Goal: Check status: Check status

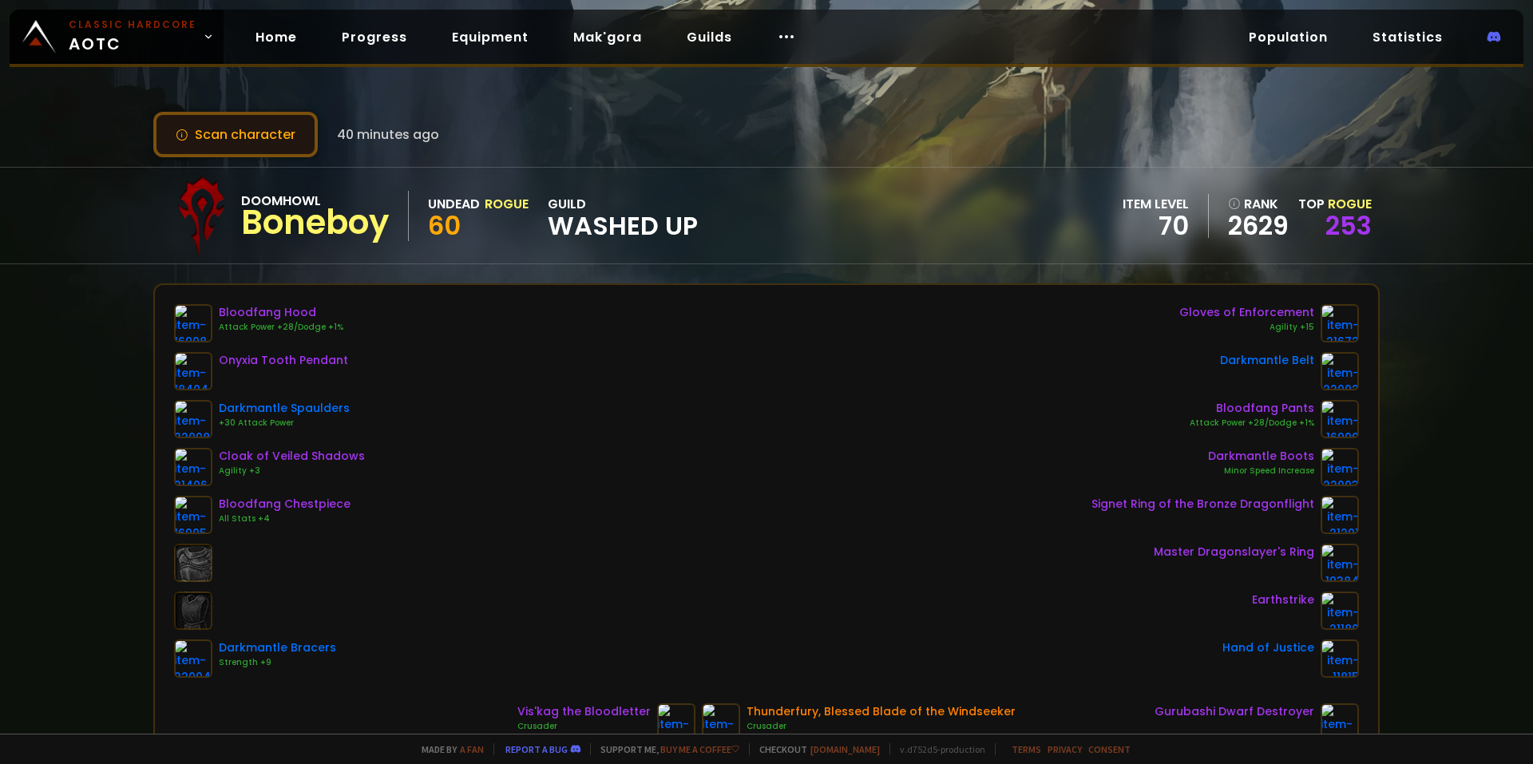
click at [243, 129] on button "Scan character" at bounding box center [235, 135] width 164 height 46
click at [263, 37] on link "Home" at bounding box center [276, 37] width 67 height 33
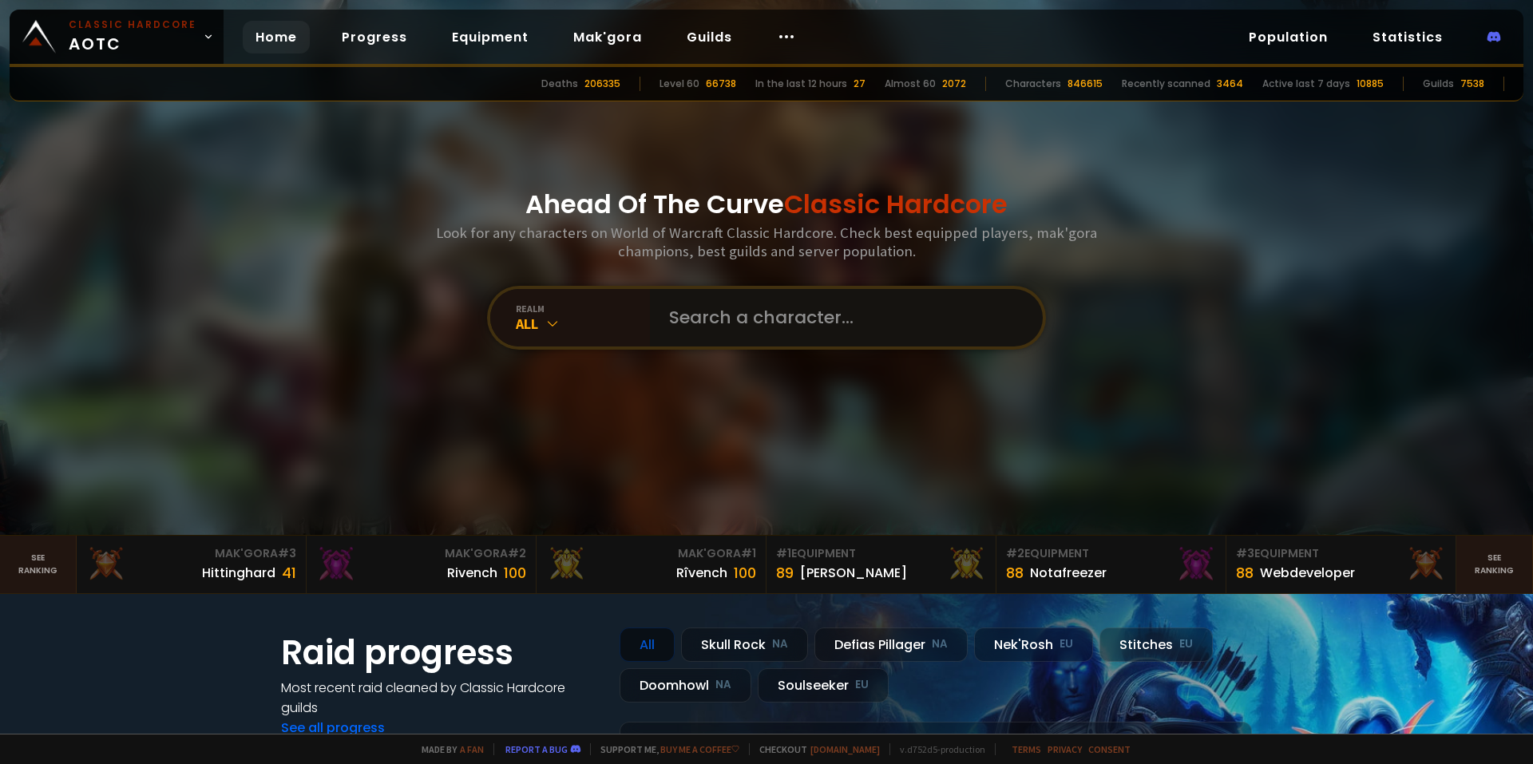
click at [703, 312] on input "text" at bounding box center [841, 317] width 364 height 57
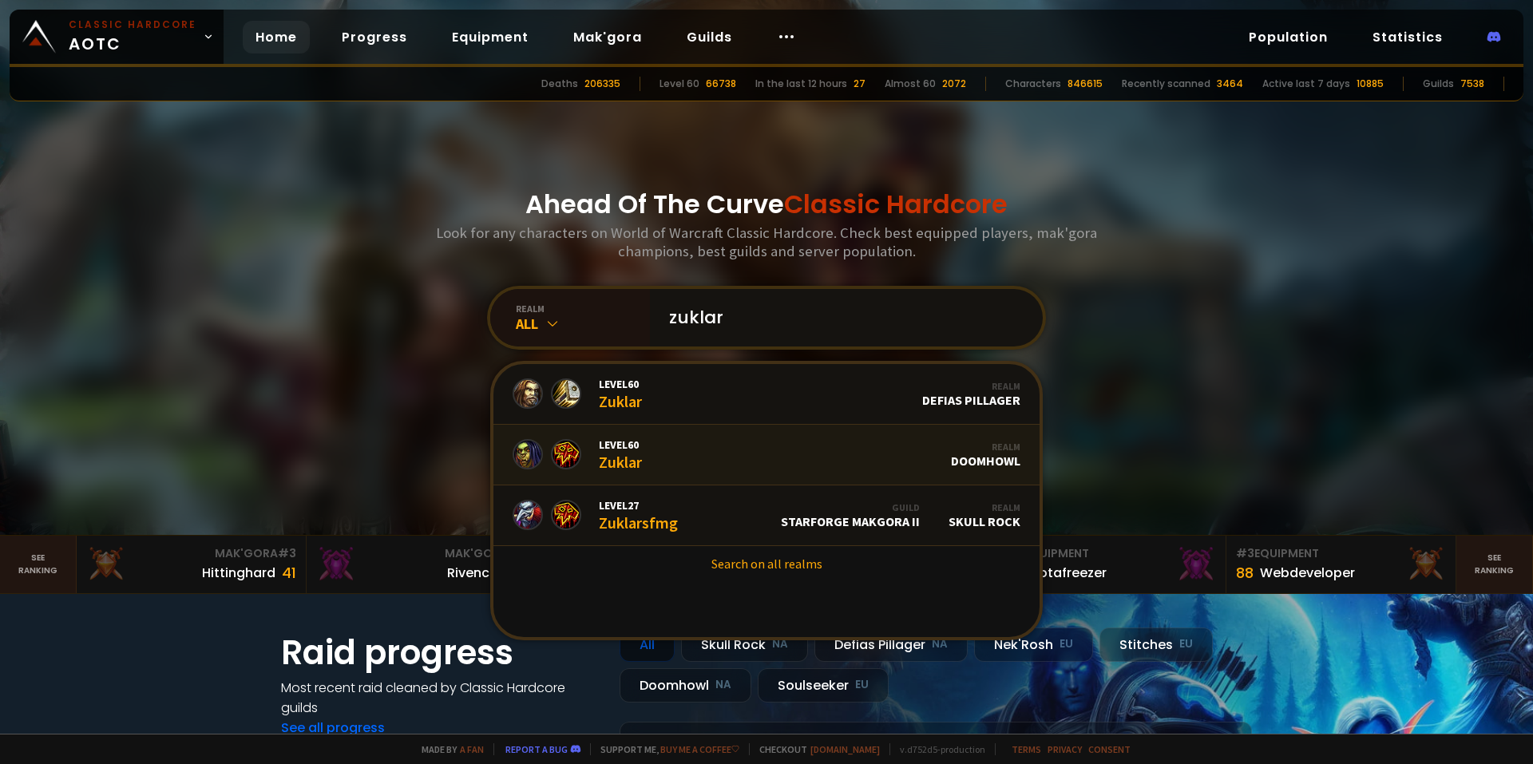
type input "zuklar"
click at [661, 455] on link "Level 60 Zuklar Realm Doomhowl" at bounding box center [766, 455] width 546 height 61
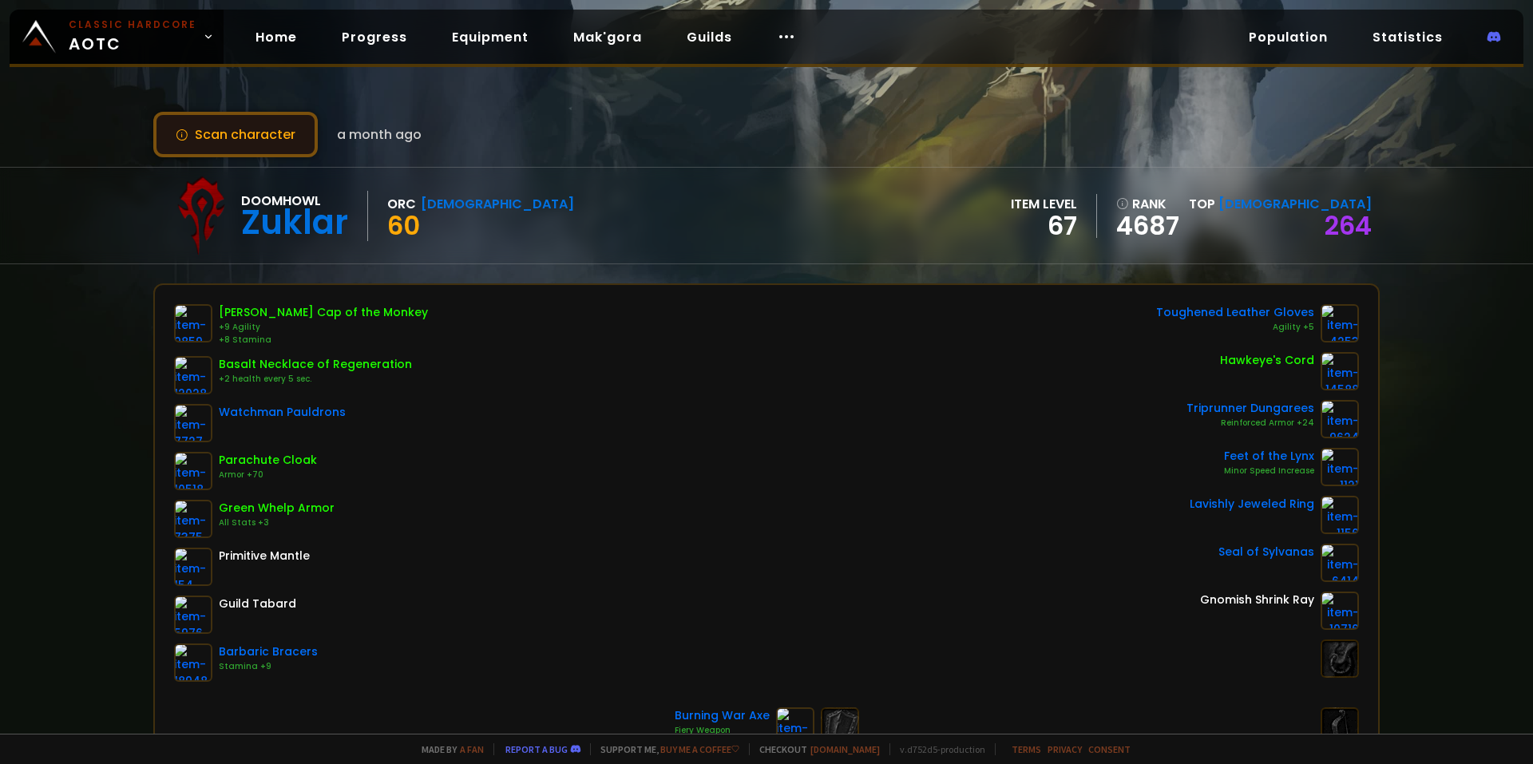
click at [232, 134] on button "Scan character" at bounding box center [235, 135] width 164 height 46
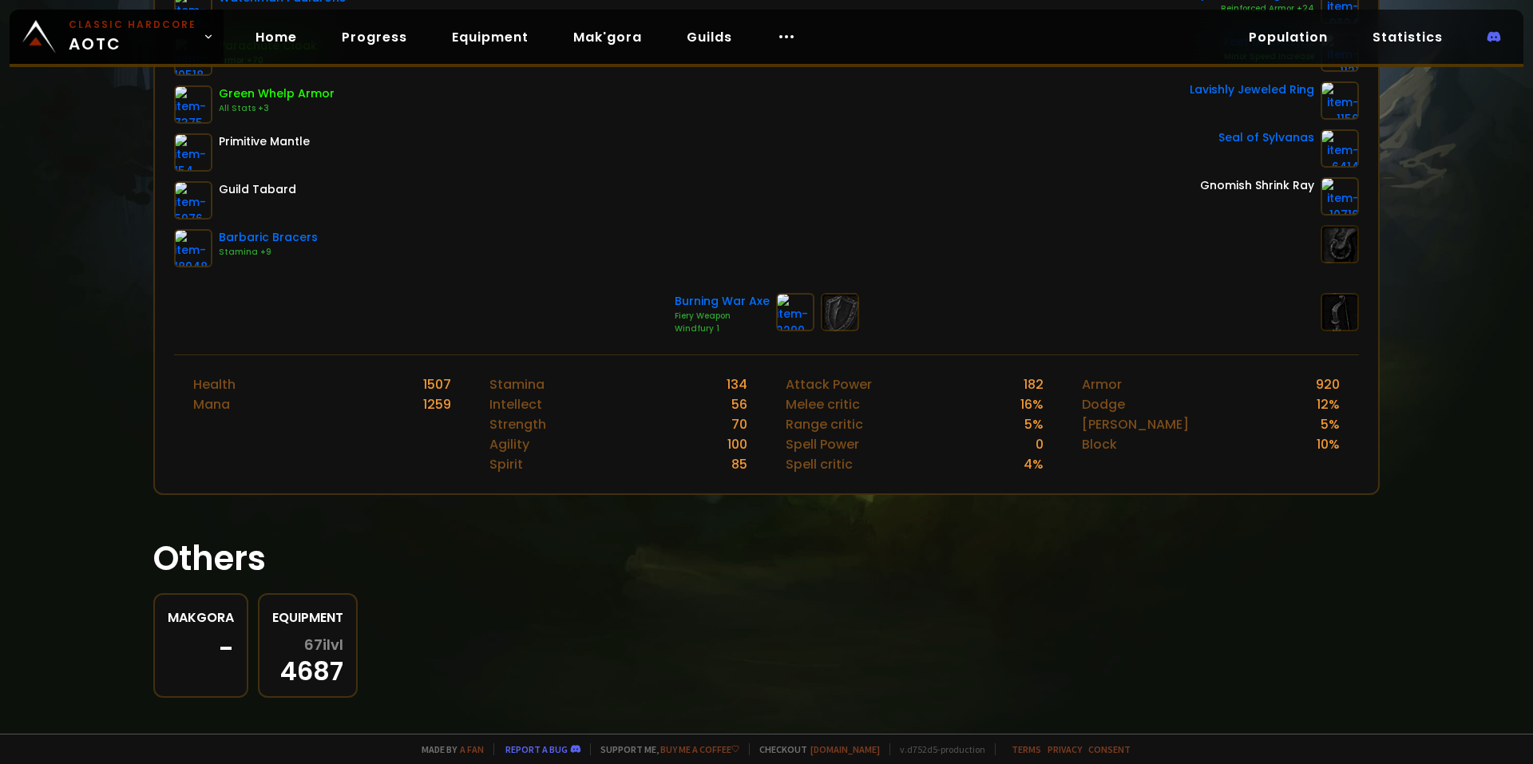
scroll to position [429, 0]
